Goal: Task Accomplishment & Management: Use online tool/utility

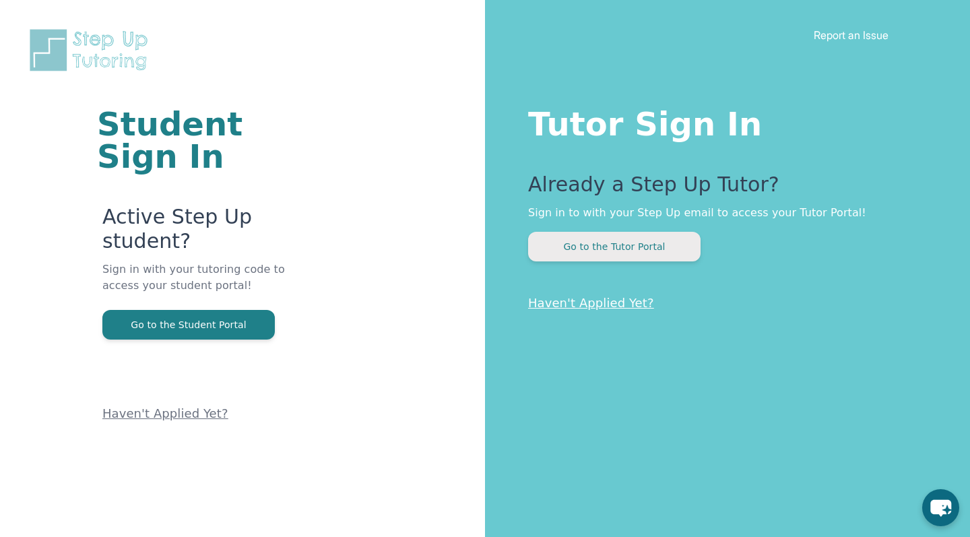
drag, startPoint x: 0, startPoint y: 0, endPoint x: 570, endPoint y: 239, distance: 618.0
click at [570, 239] on button "Go to the Tutor Portal" at bounding box center [614, 247] width 172 height 30
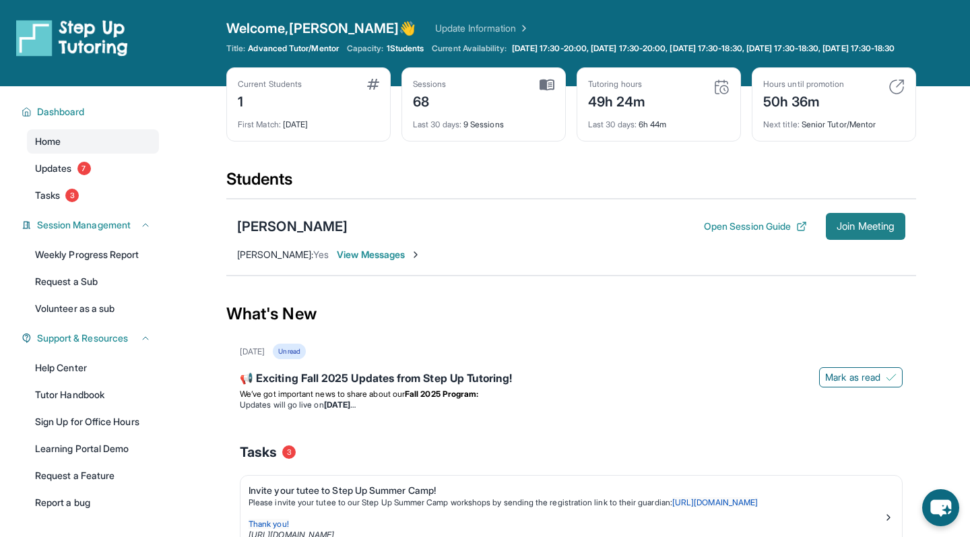
click at [842, 230] on span "Join Meeting" at bounding box center [866, 226] width 58 height 8
